Goal: Task Accomplishment & Management: Use online tool/utility

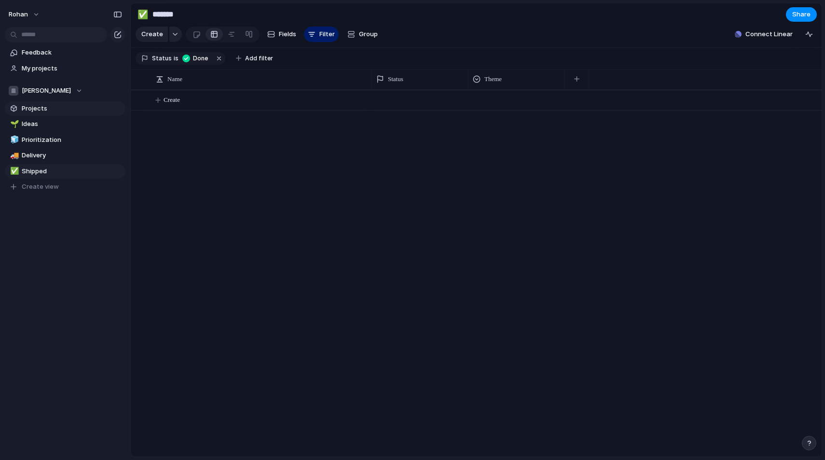
click at [36, 109] on span "Projects" at bounding box center [72, 109] width 100 height 10
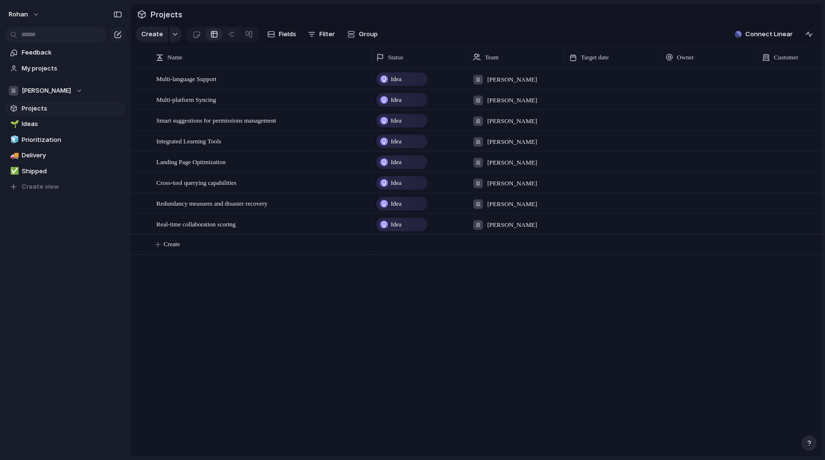
click at [42, 22] on div "rohan" at bounding box center [65, 12] width 130 height 25
click at [33, 14] on button "rohan" at bounding box center [24, 14] width 41 height 15
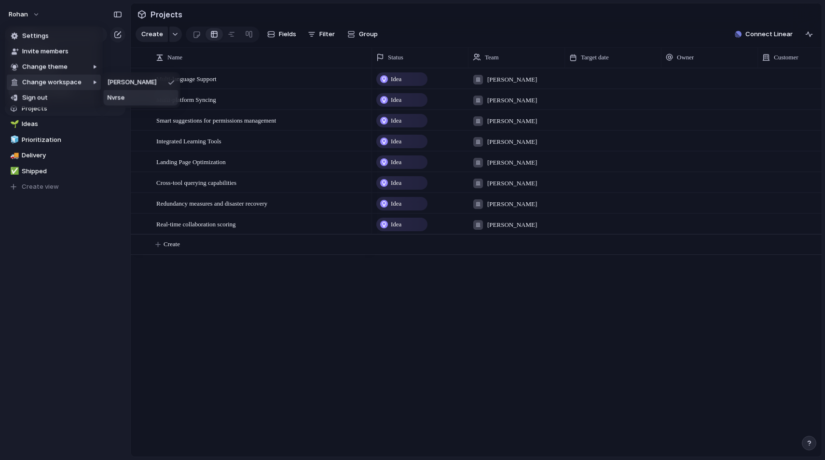
click at [118, 99] on span "Nvrse" at bounding box center [116, 98] width 17 height 10
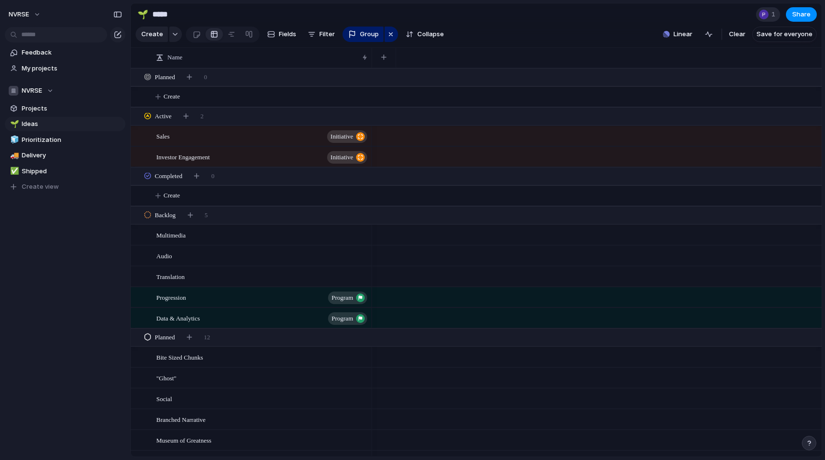
click at [768, 15] on div at bounding box center [764, 15] width 12 height 12
click at [768, 15] on div "Seen by Phill Dodd" at bounding box center [412, 230] width 825 height 460
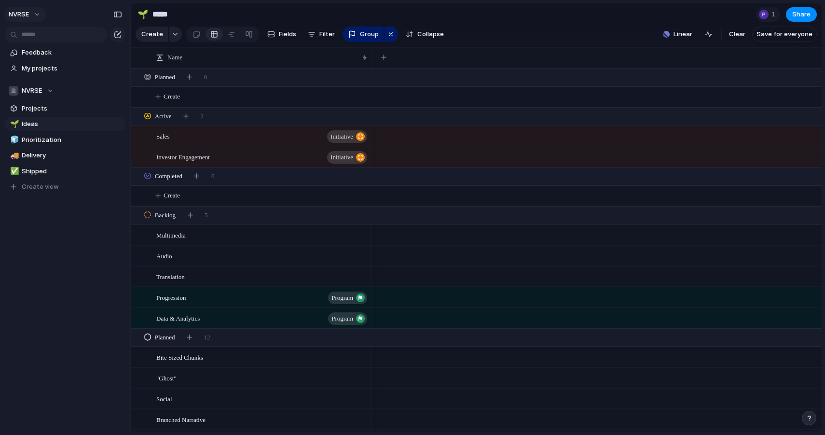
click at [22, 14] on span "NVRSE" at bounding box center [19, 15] width 20 height 10
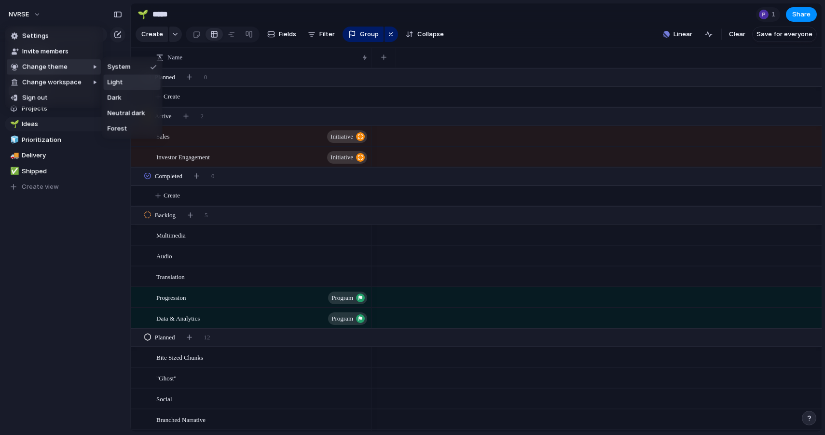
click at [124, 81] on li "Light" at bounding box center [132, 82] width 57 height 15
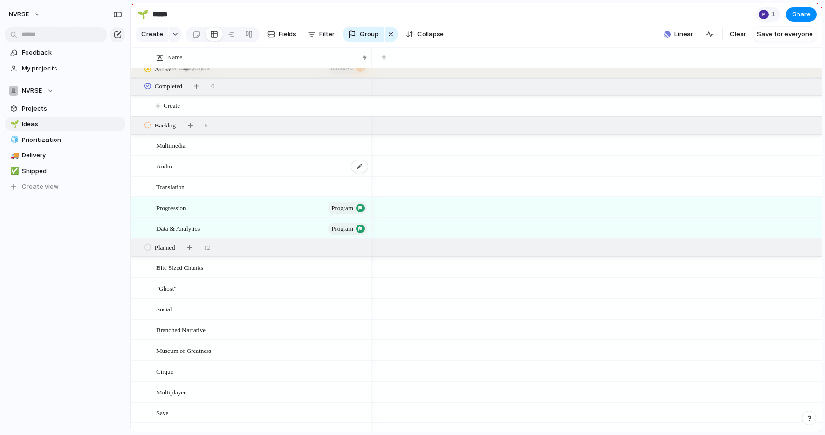
scroll to position [88, 0]
click at [163, 208] on span "Progression" at bounding box center [170, 208] width 29 height 11
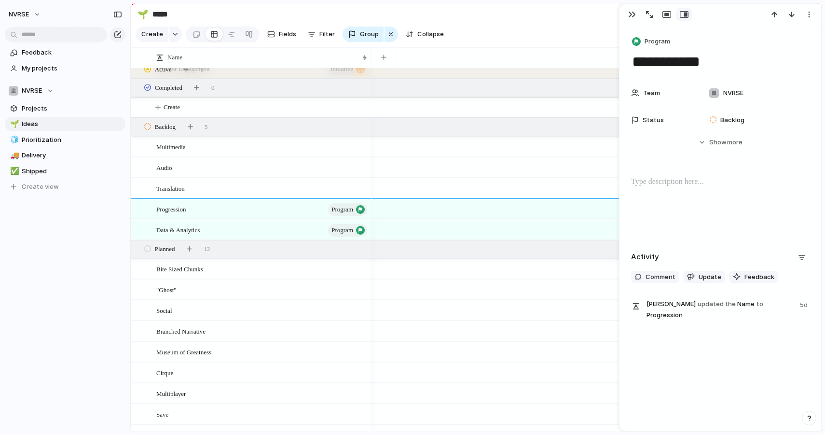
click at [475, 48] on div at bounding box center [597, 57] width 450 height 20
click at [630, 14] on div "button" at bounding box center [632, 15] width 8 height 8
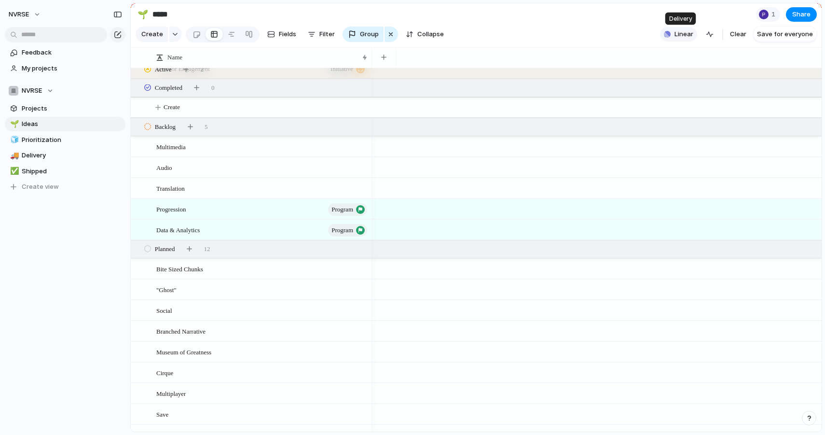
click at [691, 39] on span "Linear" at bounding box center [684, 34] width 19 height 10
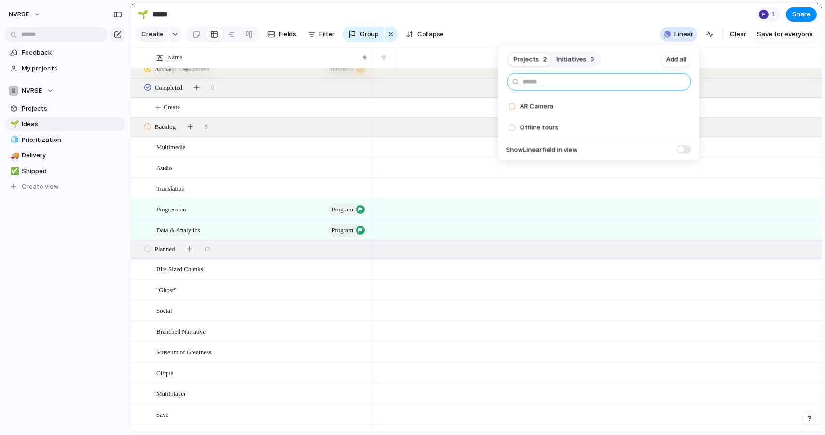
click at [586, 80] on input "text" at bounding box center [599, 81] width 184 height 17
type input "********"
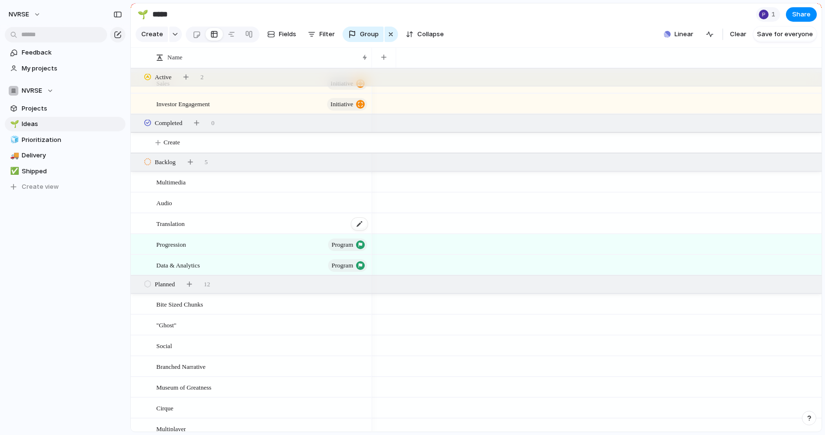
scroll to position [53, 0]
click at [687, 33] on span "Linear" at bounding box center [684, 34] width 19 height 10
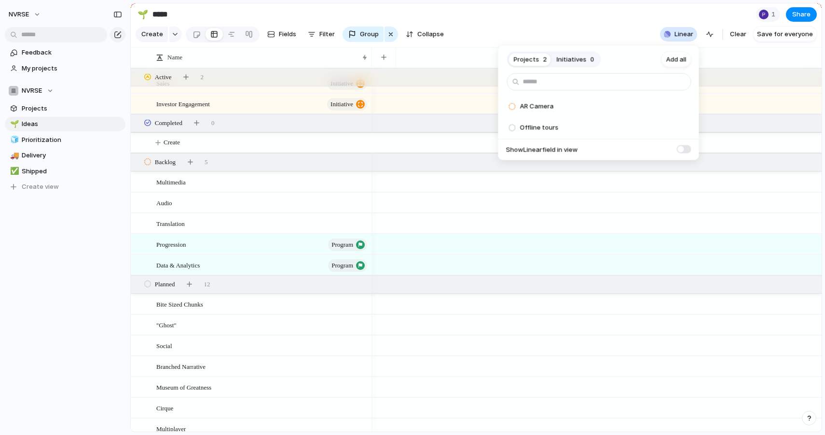
click at [553, 14] on div "Projects 2 Initiatives 0 Add all AR Camera Add Offline tours Add Show Linear fi…" at bounding box center [412, 217] width 825 height 435
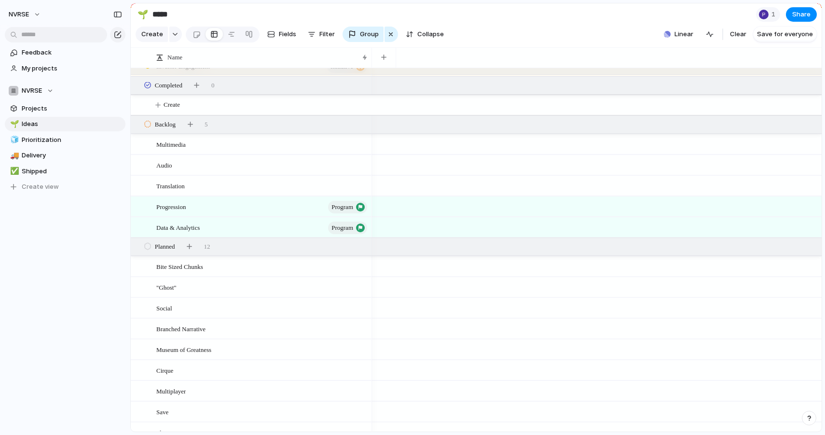
scroll to position [92, 0]
click at [344, 178] on div "Translation" at bounding box center [262, 185] width 212 height 20
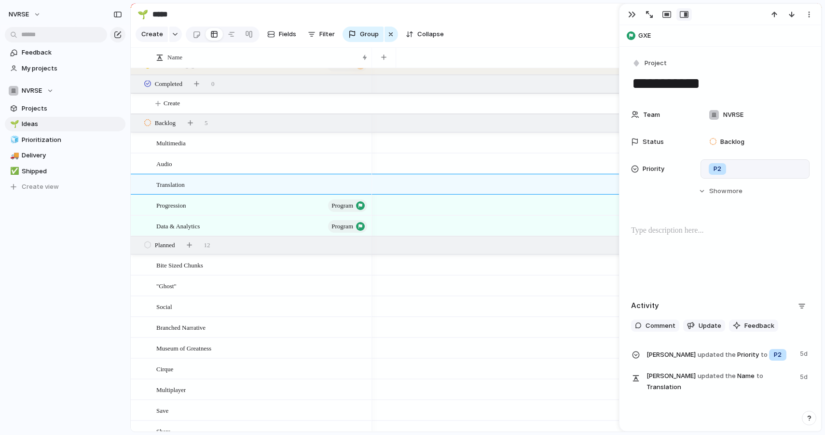
scroll to position [32, 0]
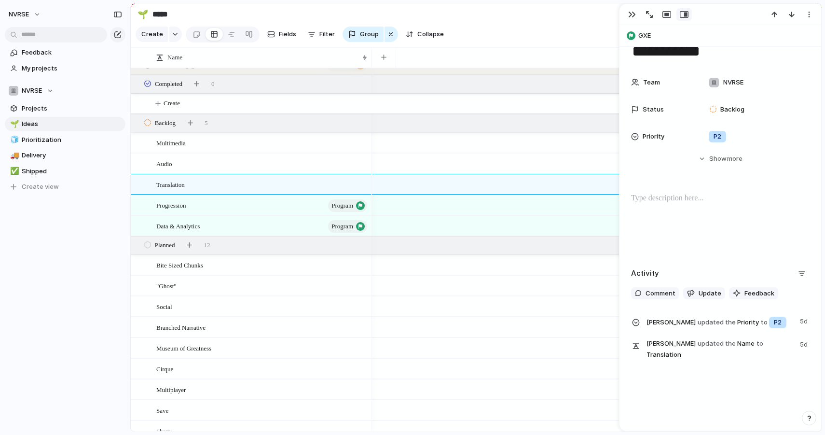
click at [468, 232] on div at bounding box center [597, 225] width 450 height 21
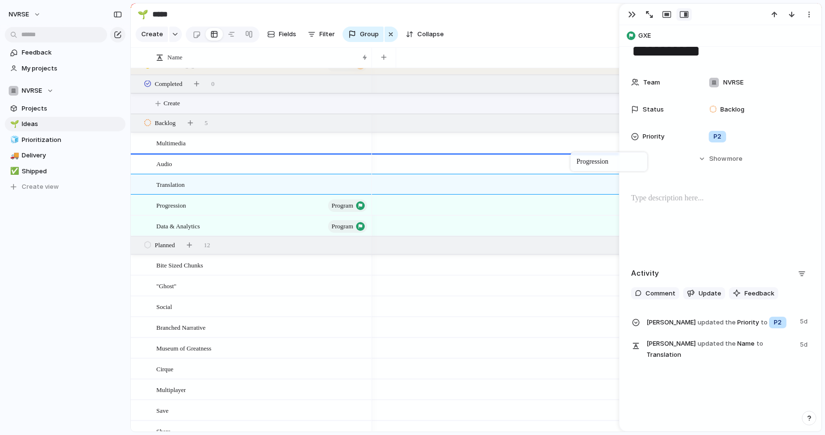
drag, startPoint x: 576, startPoint y: 196, endPoint x: 568, endPoint y: 111, distance: 84.8
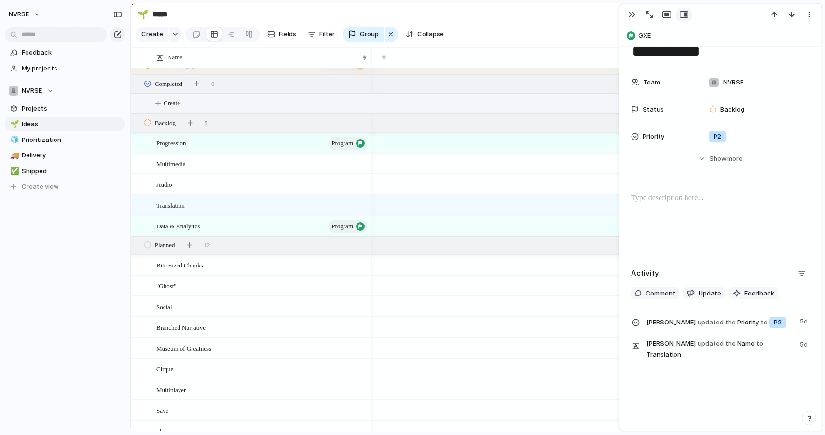
click at [568, 111] on button "Create" at bounding box center [488, 104] width 696 height 20
click at [628, 11] on div "button" at bounding box center [632, 15] width 8 height 8
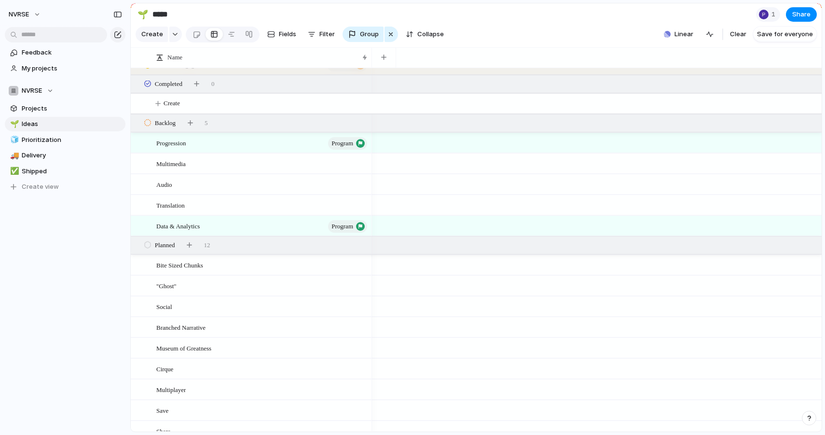
scroll to position [108, 0]
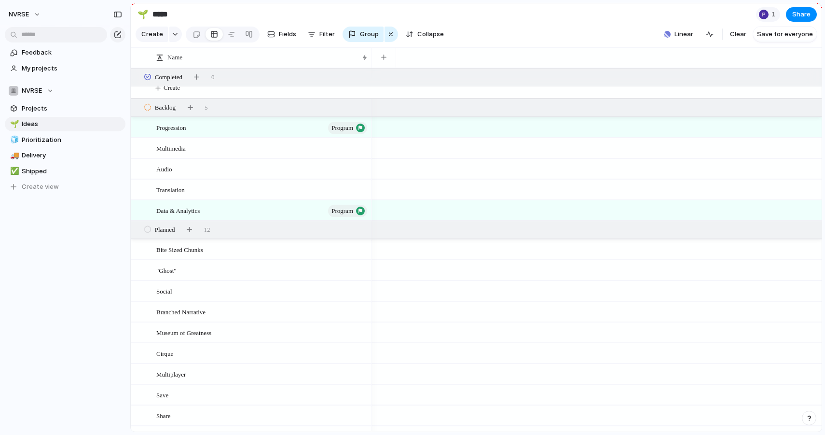
click at [551, 131] on div at bounding box center [597, 127] width 450 height 21
click at [672, 29] on button "Linear" at bounding box center [678, 34] width 37 height 14
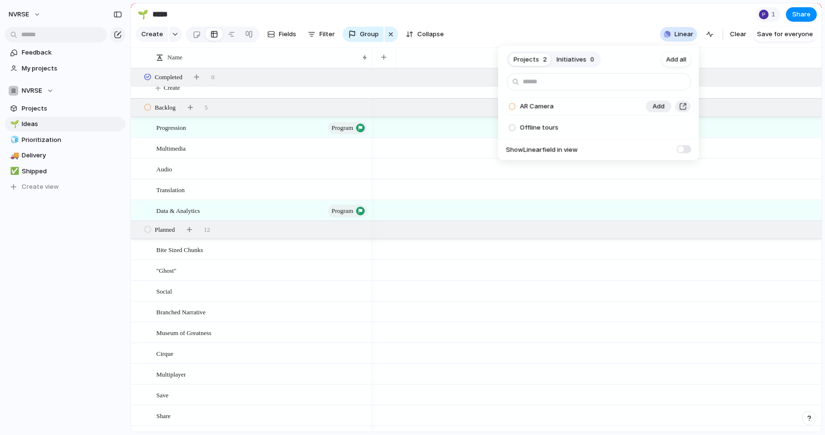
click at [574, 108] on div "AR Camera" at bounding box center [572, 106] width 138 height 19
click at [512, 31] on div "Projects 2 Initiatives 0 Add all AR Camera Add Offline tours Add Show Linear fi…" at bounding box center [412, 217] width 825 height 435
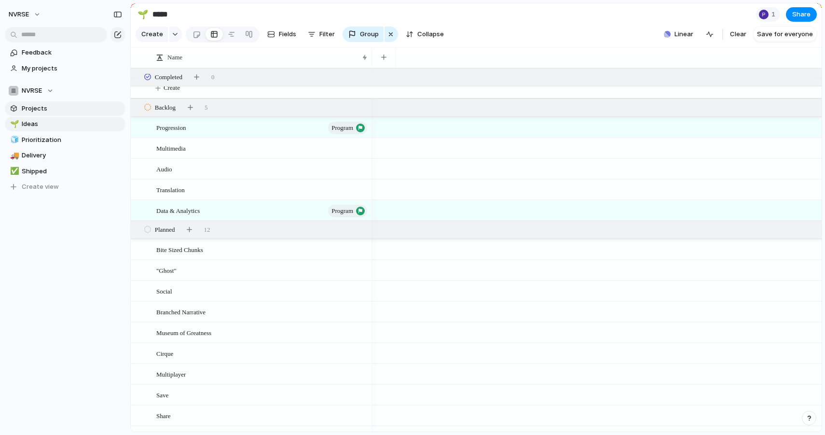
click at [39, 113] on link "Projects" at bounding box center [65, 108] width 121 height 14
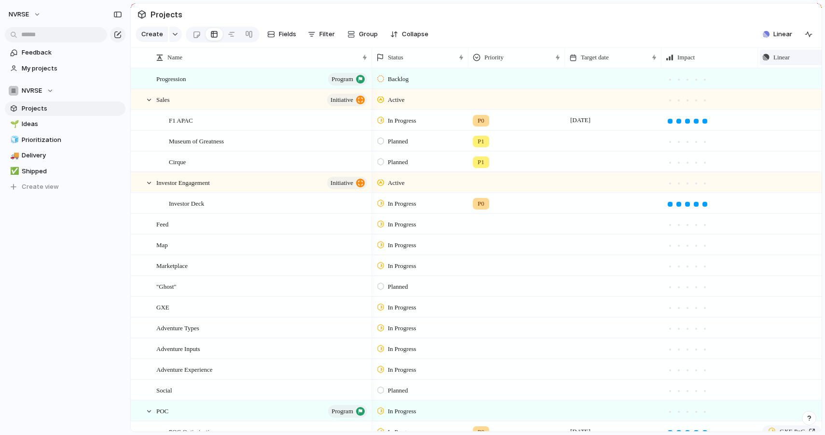
click at [772, 60] on div "Linear" at bounding box center [805, 58] width 87 height 10
click at [772, 60] on div "Modify Hide Sort ascending Sort descending" at bounding box center [412, 217] width 825 height 435
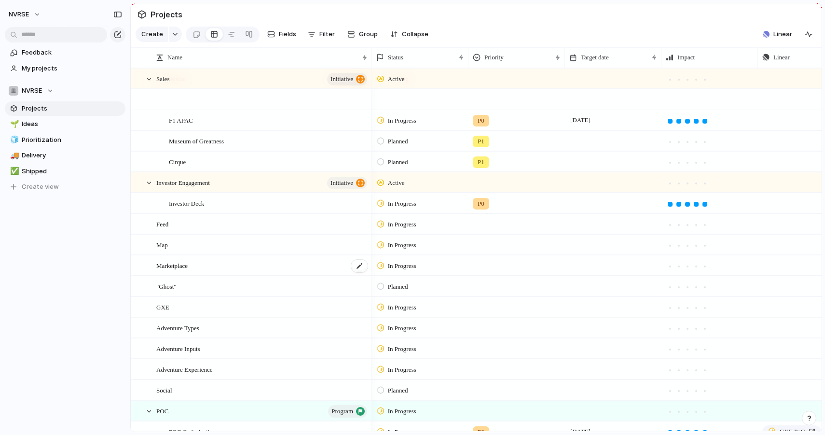
scroll to position [96, 0]
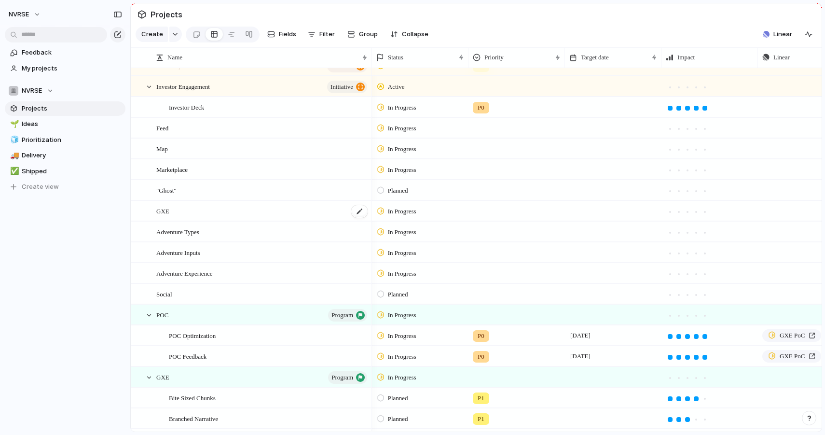
click at [180, 212] on div "GXE" at bounding box center [262, 211] width 212 height 20
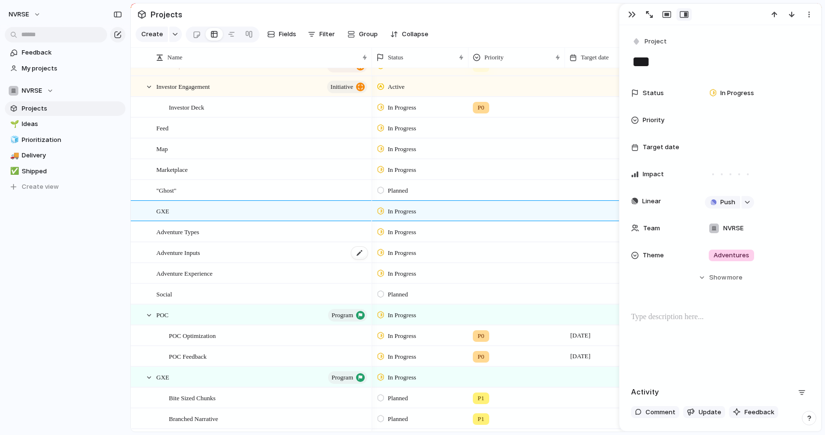
click at [312, 249] on div "Adventure Inputs" at bounding box center [262, 253] width 212 height 20
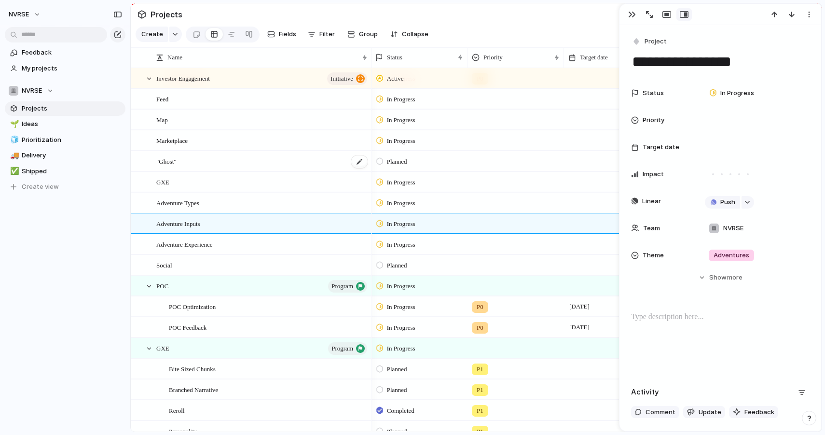
click at [257, 156] on div ""Ghost"" at bounding box center [262, 162] width 212 height 20
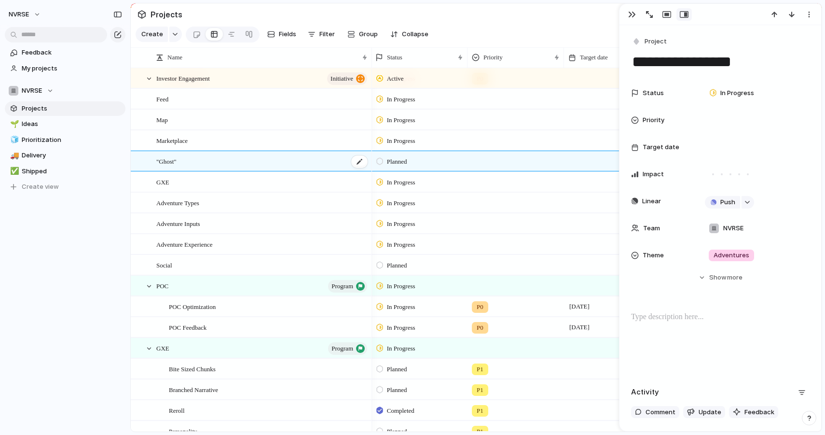
type textarea "*******"
click at [710, 206] on button "Push" at bounding box center [722, 202] width 35 height 13
click at [716, 222] on span "Project" at bounding box center [712, 221] width 22 height 10
click at [735, 239] on span "Development" at bounding box center [744, 240] width 41 height 10
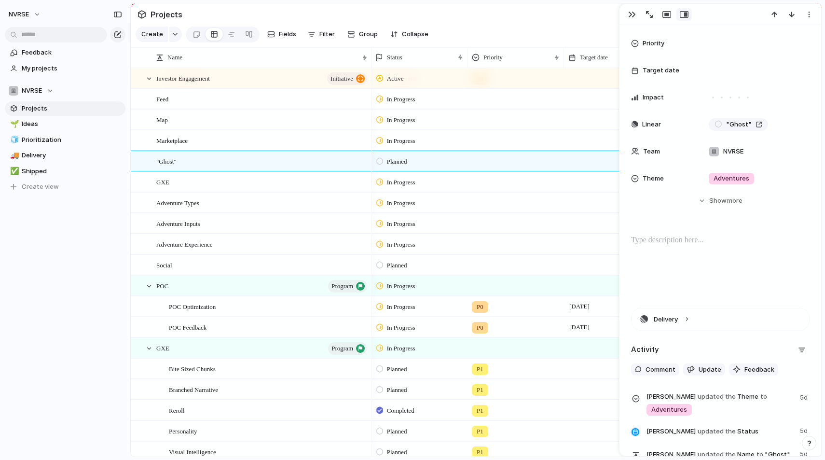
scroll to position [152, 0]
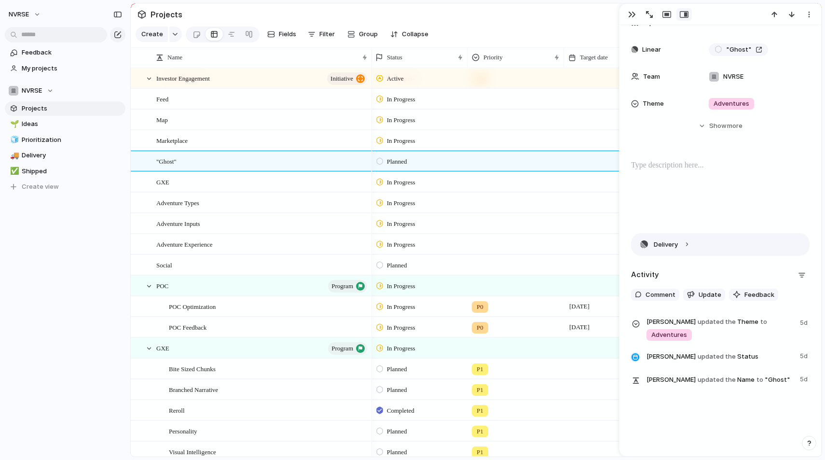
click at [664, 242] on button "Delivery" at bounding box center [721, 245] width 178 height 22
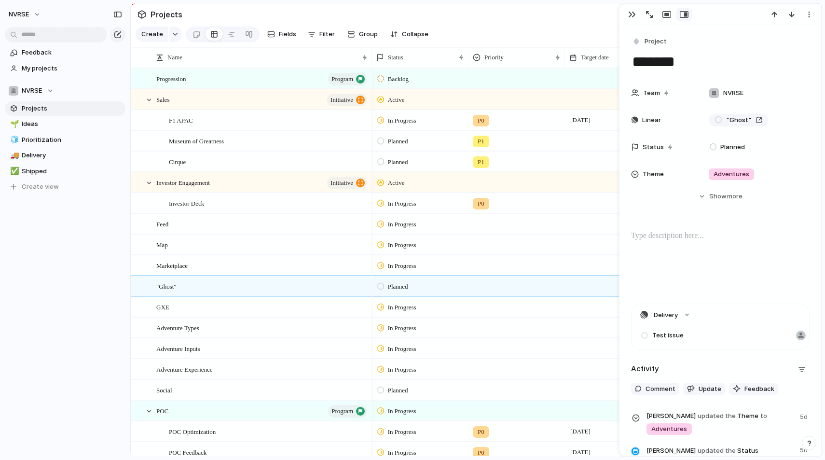
click at [681, 333] on span "Test issue" at bounding box center [667, 336] width 31 height 10
